Goal: Check status: Check status

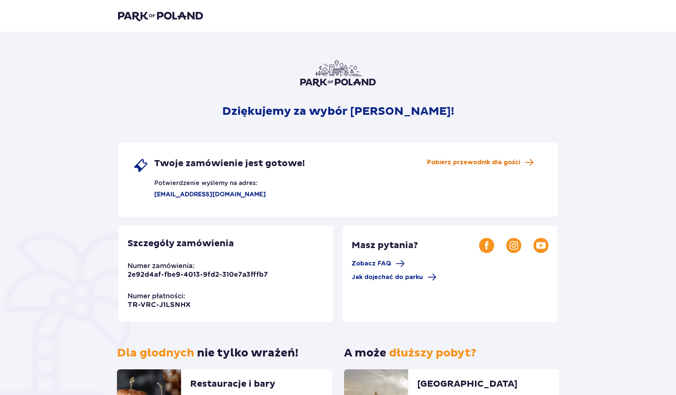
click at [480, 163] on span "Pobierz przewodnik dla gości" at bounding box center [473, 162] width 93 height 8
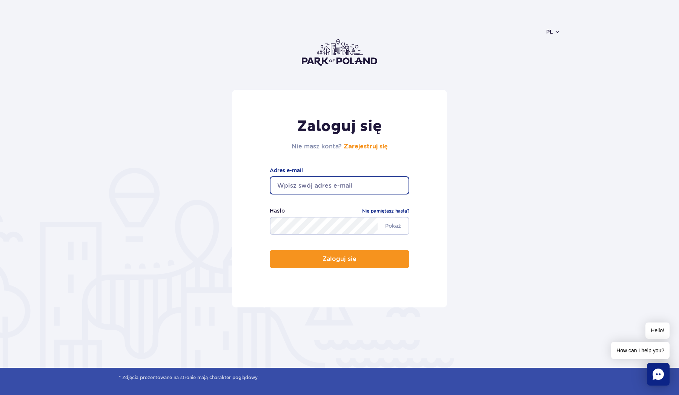
type input "kukhto.slava@gmail.com"
click at [340, 259] on button "Zaloguj się" at bounding box center [340, 259] width 140 height 18
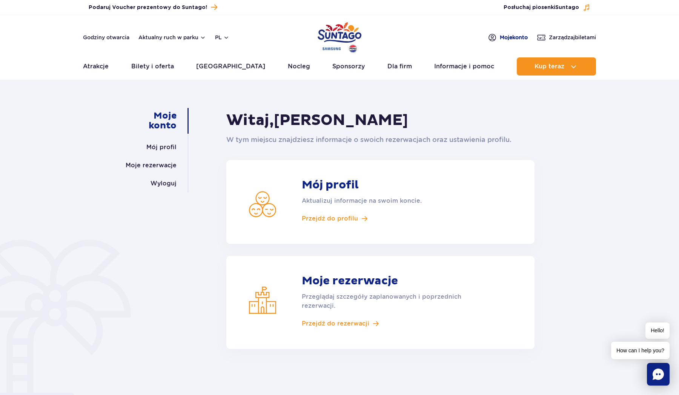
click at [508, 37] on span "Moje konto" at bounding box center [514, 38] width 28 height 8
click at [165, 168] on link "Moje rezerwacje" at bounding box center [151, 165] width 51 height 18
